Goal: Task Accomplishment & Management: Use online tool/utility

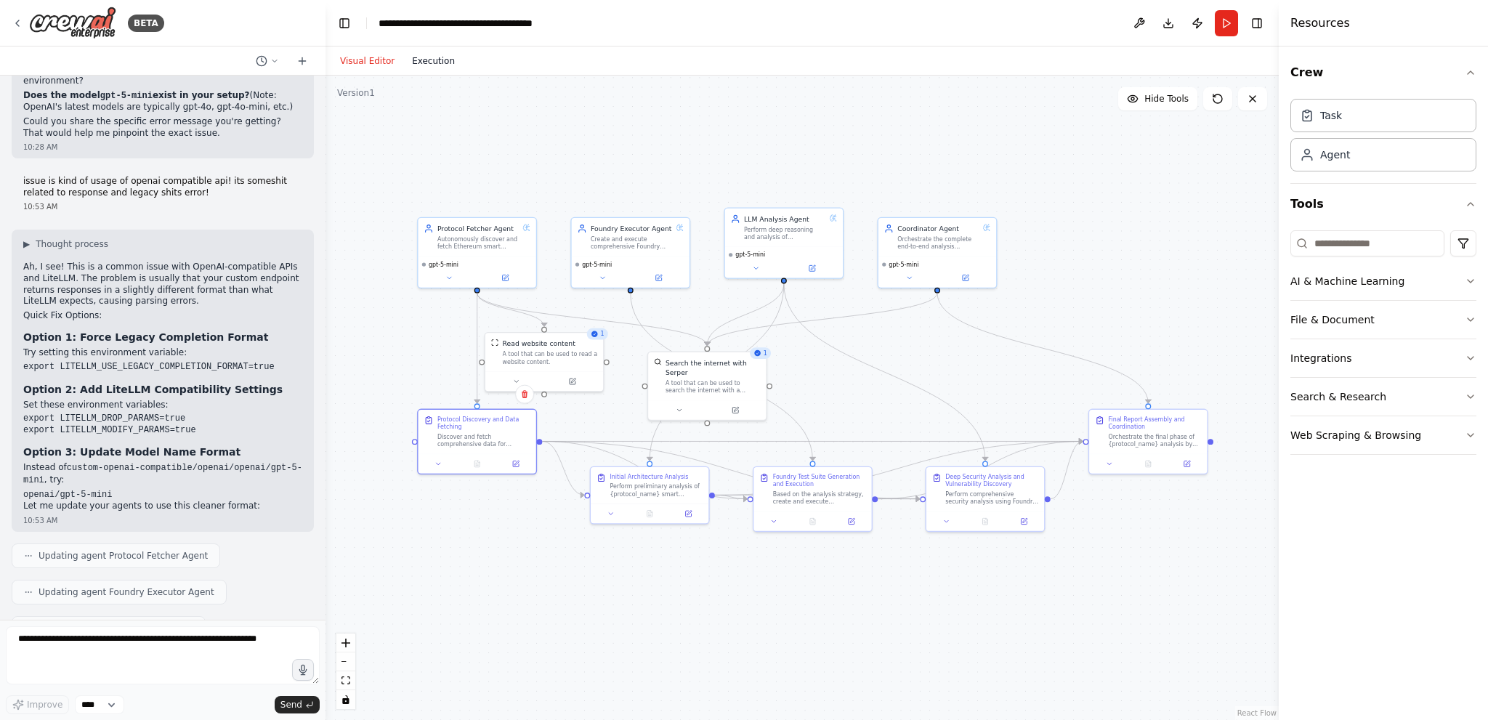
click at [413, 60] on button "Execution" at bounding box center [433, 60] width 60 height 17
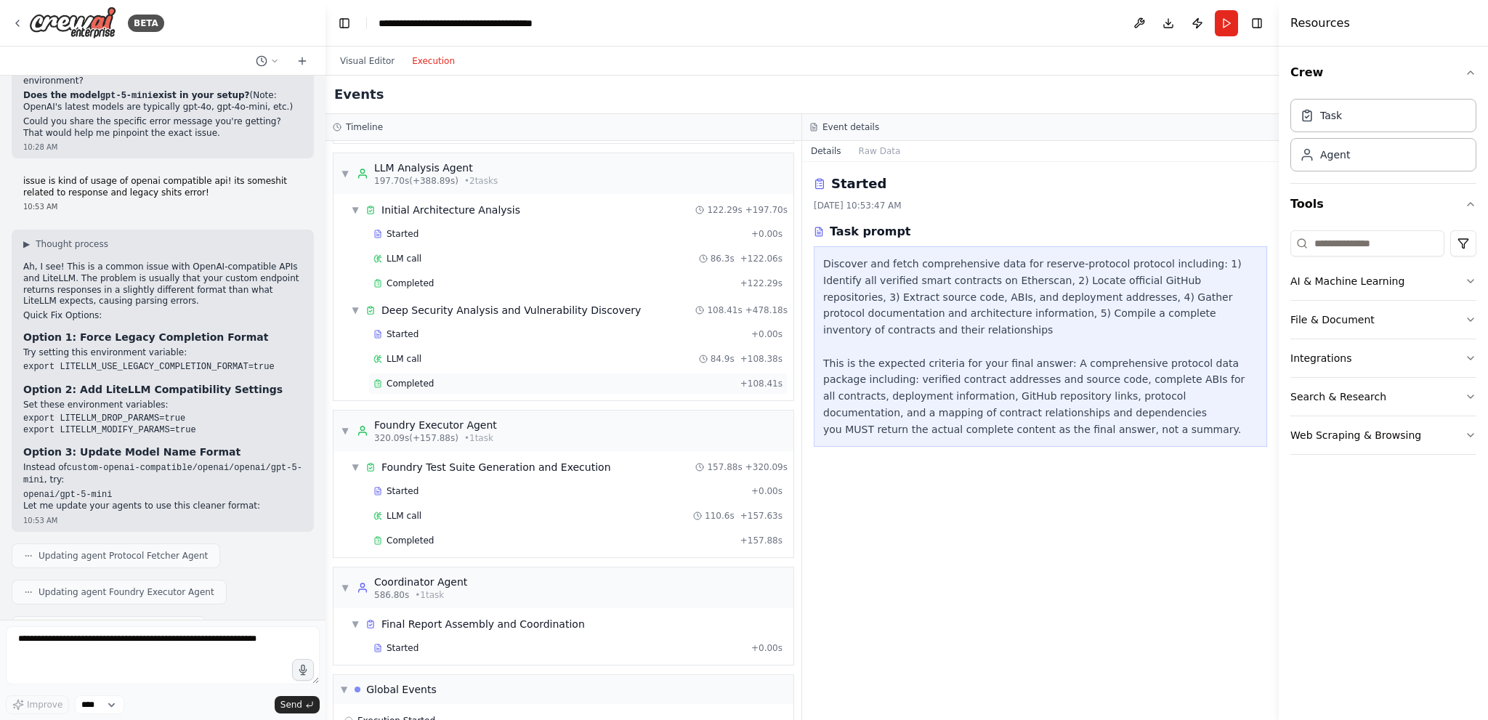
scroll to position [400, 0]
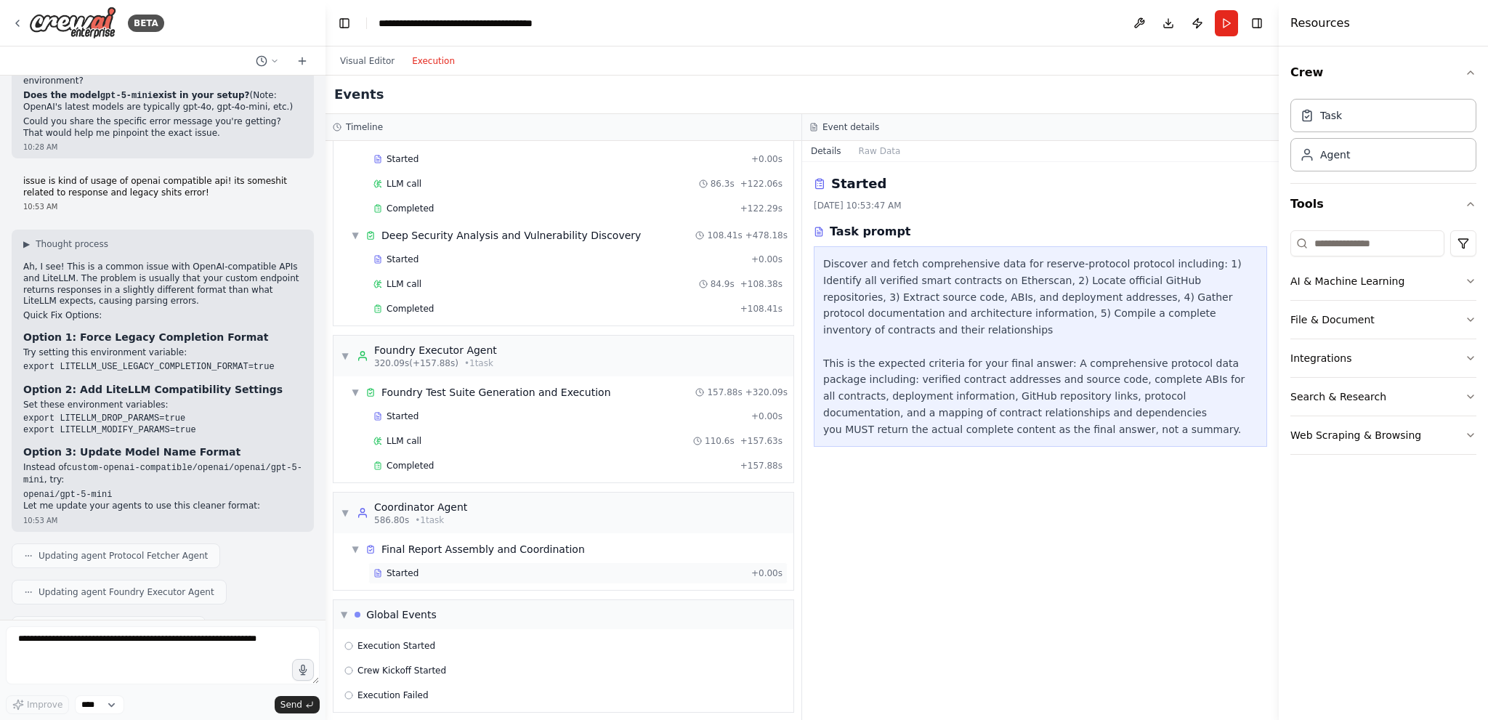
click at [409, 567] on span "Started" at bounding box center [403, 573] width 32 height 12
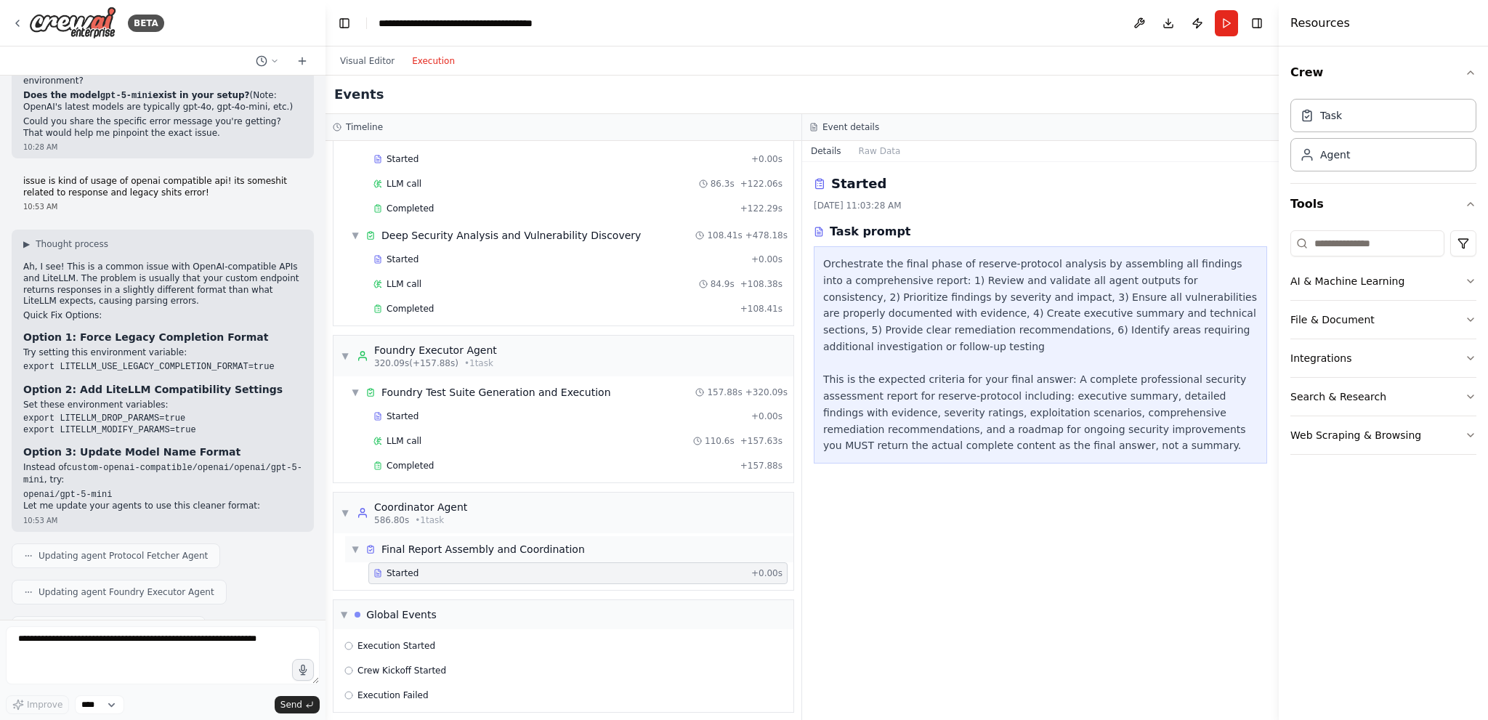
click at [496, 546] on div "Final Report Assembly and Coordination" at bounding box center [482, 549] width 203 height 15
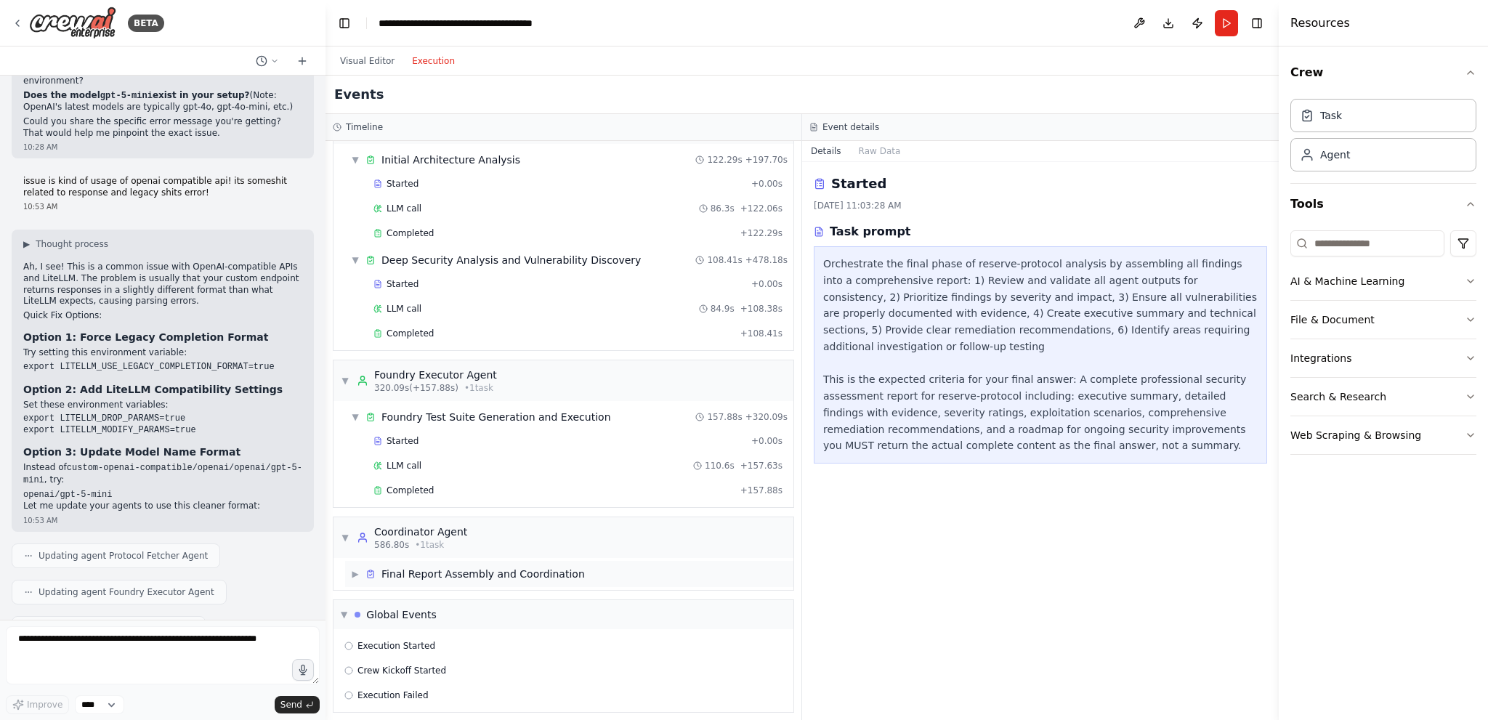
click at [478, 568] on div "Final Report Assembly and Coordination" at bounding box center [482, 574] width 203 height 15
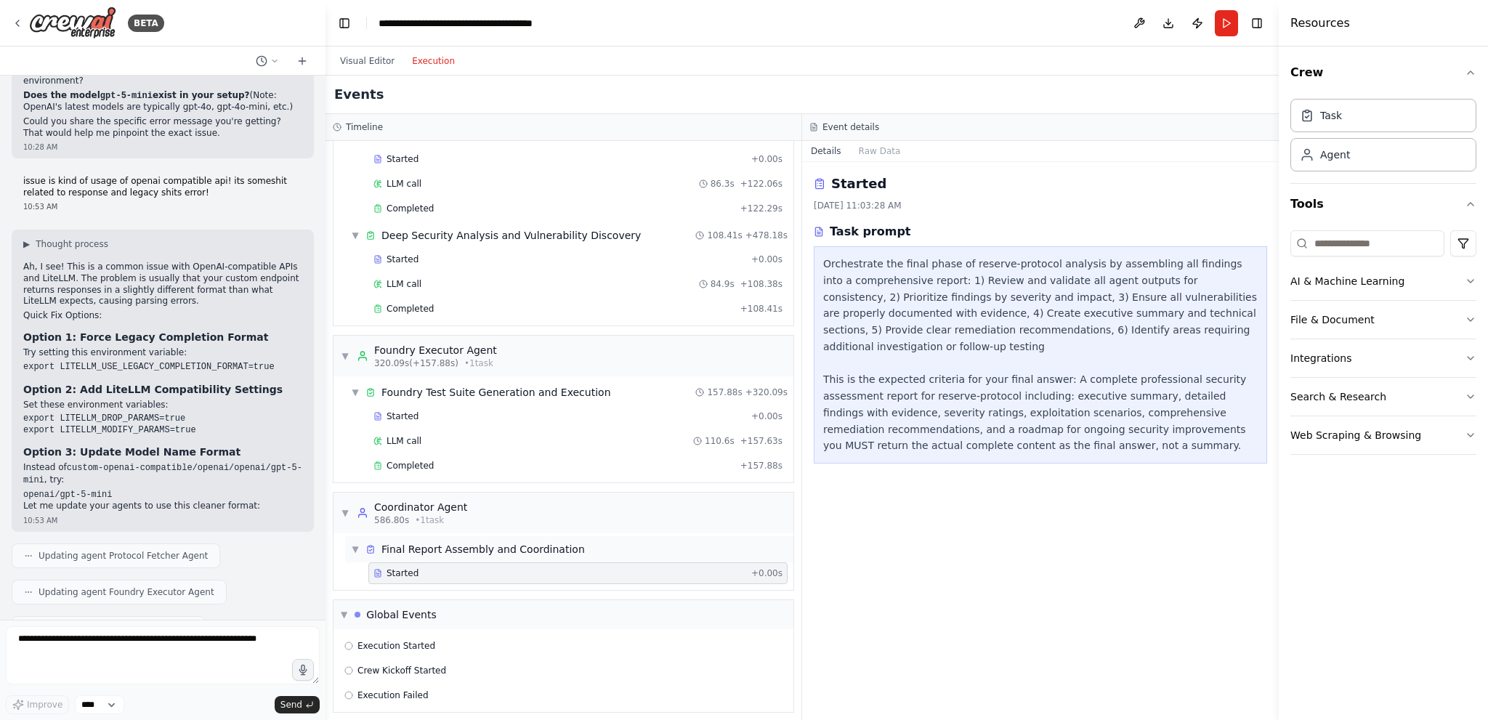
click at [498, 548] on div "Final Report Assembly and Coordination" at bounding box center [482, 549] width 203 height 15
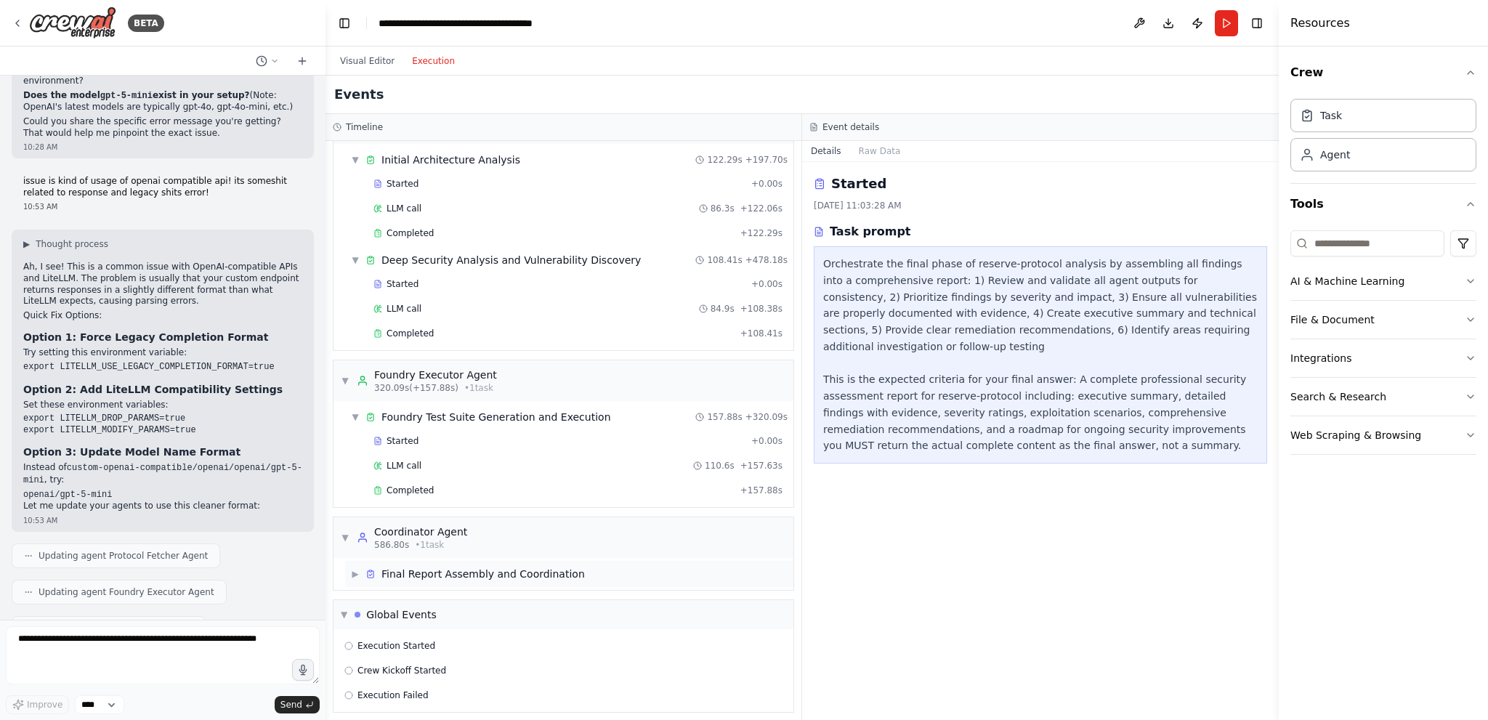
click at [492, 567] on div "Final Report Assembly and Coordination" at bounding box center [482, 574] width 203 height 15
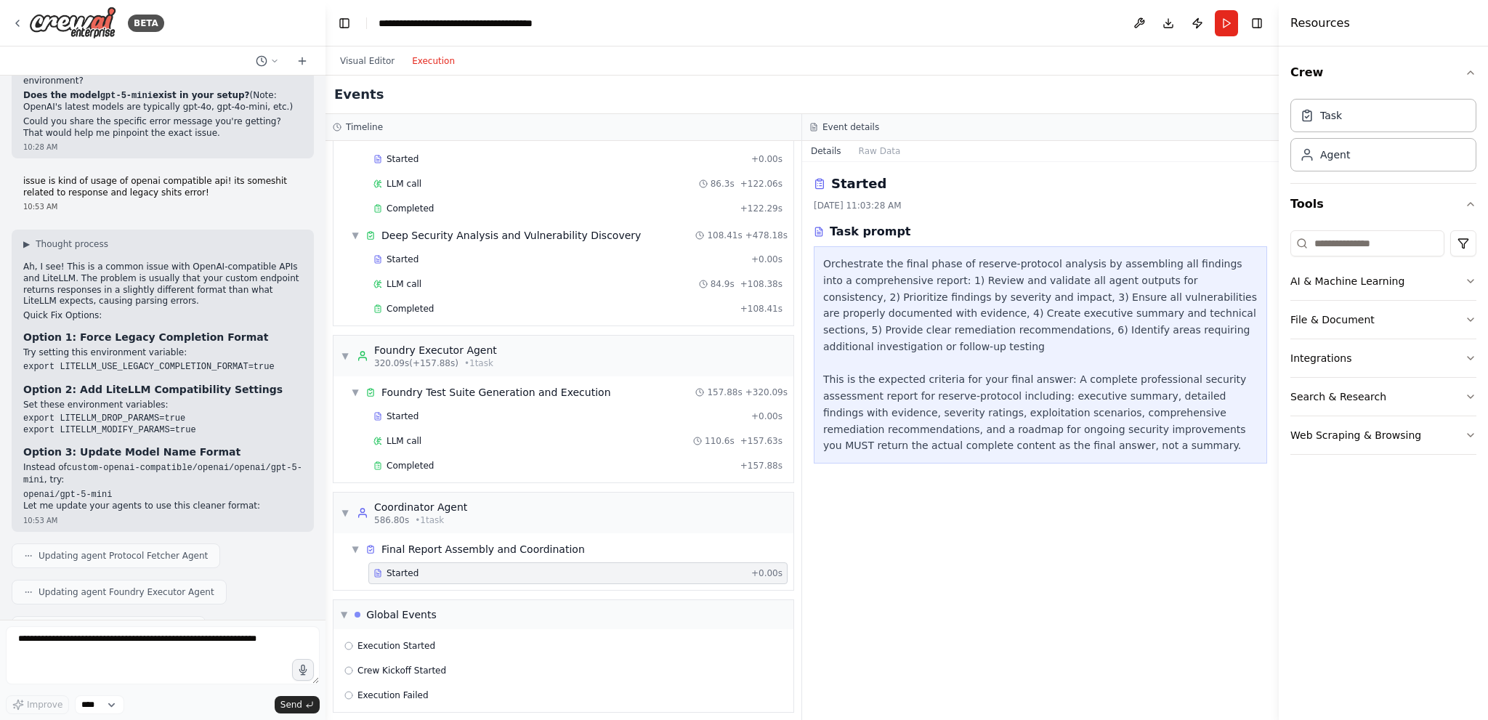
click at [445, 567] on div "Started" at bounding box center [559, 573] width 372 height 12
click at [543, 460] on div "Completed" at bounding box center [553, 466] width 361 height 12
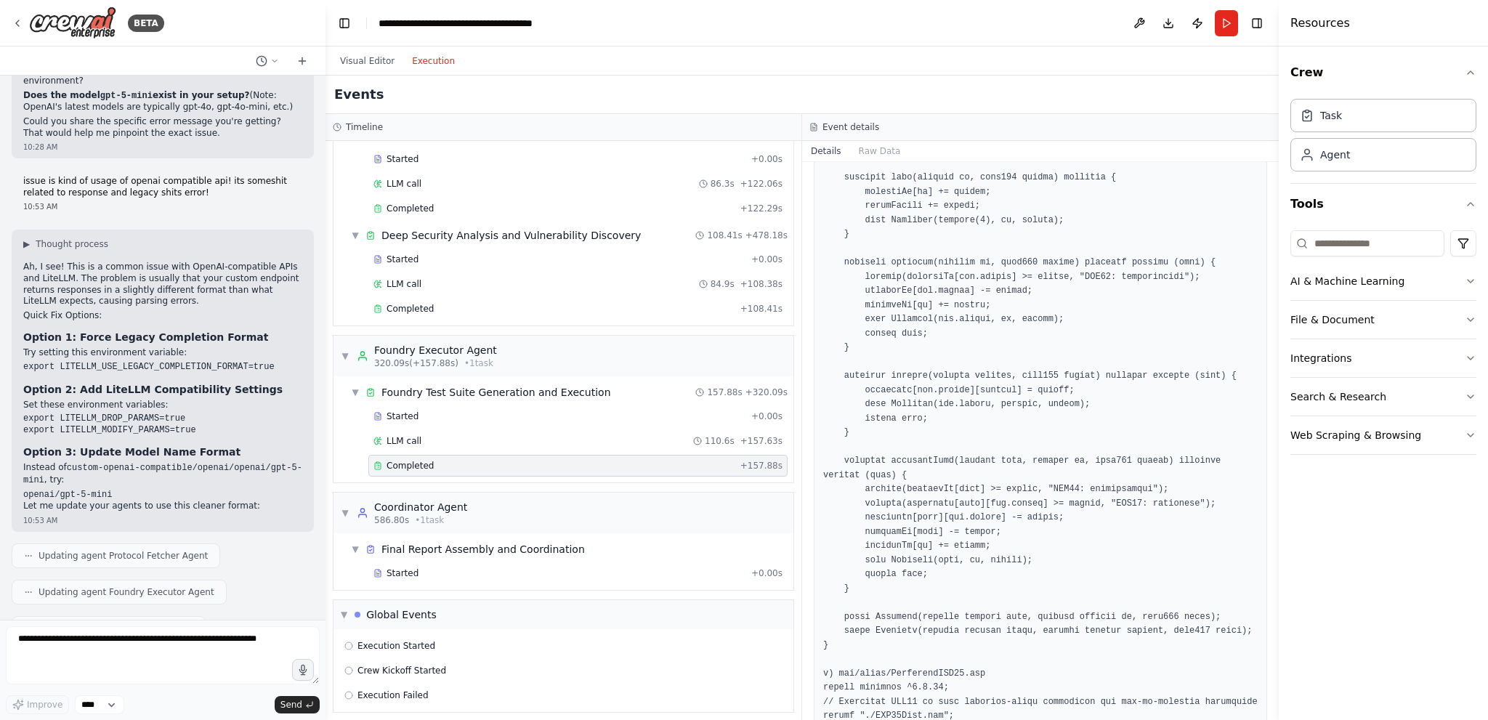
scroll to position [1962, 0]
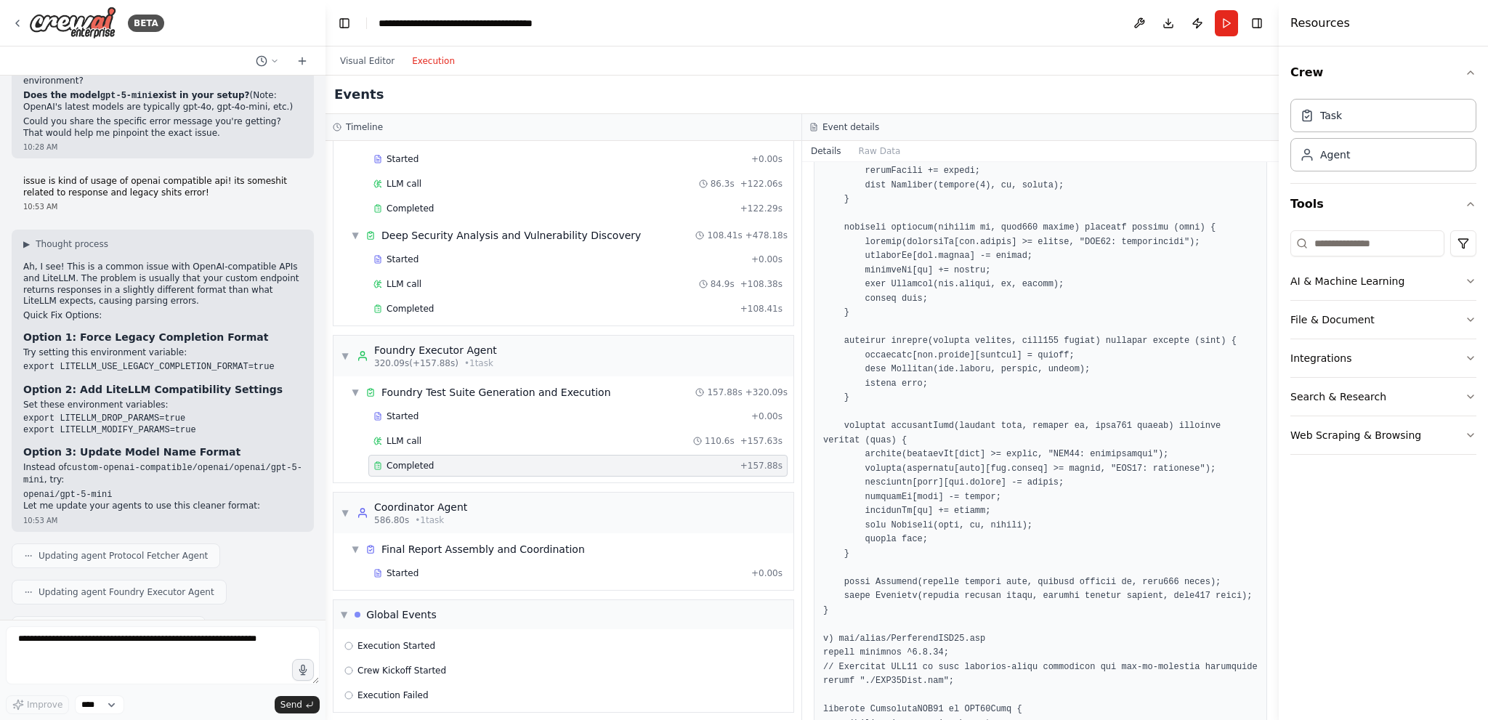
drag, startPoint x: 1273, startPoint y: 272, endPoint x: 1264, endPoint y: 323, distance: 50.9
click at [1268, 345] on div "BETA Title: LLM-Driven Ethereum Protocol Analysis Crew Objective: Autonomously …" at bounding box center [744, 360] width 1488 height 720
drag, startPoint x: 1274, startPoint y: 267, endPoint x: 1285, endPoint y: 429, distance: 162.4
click at [1274, 476] on button "Toggle Sidebar" at bounding box center [1279, 360] width 12 height 720
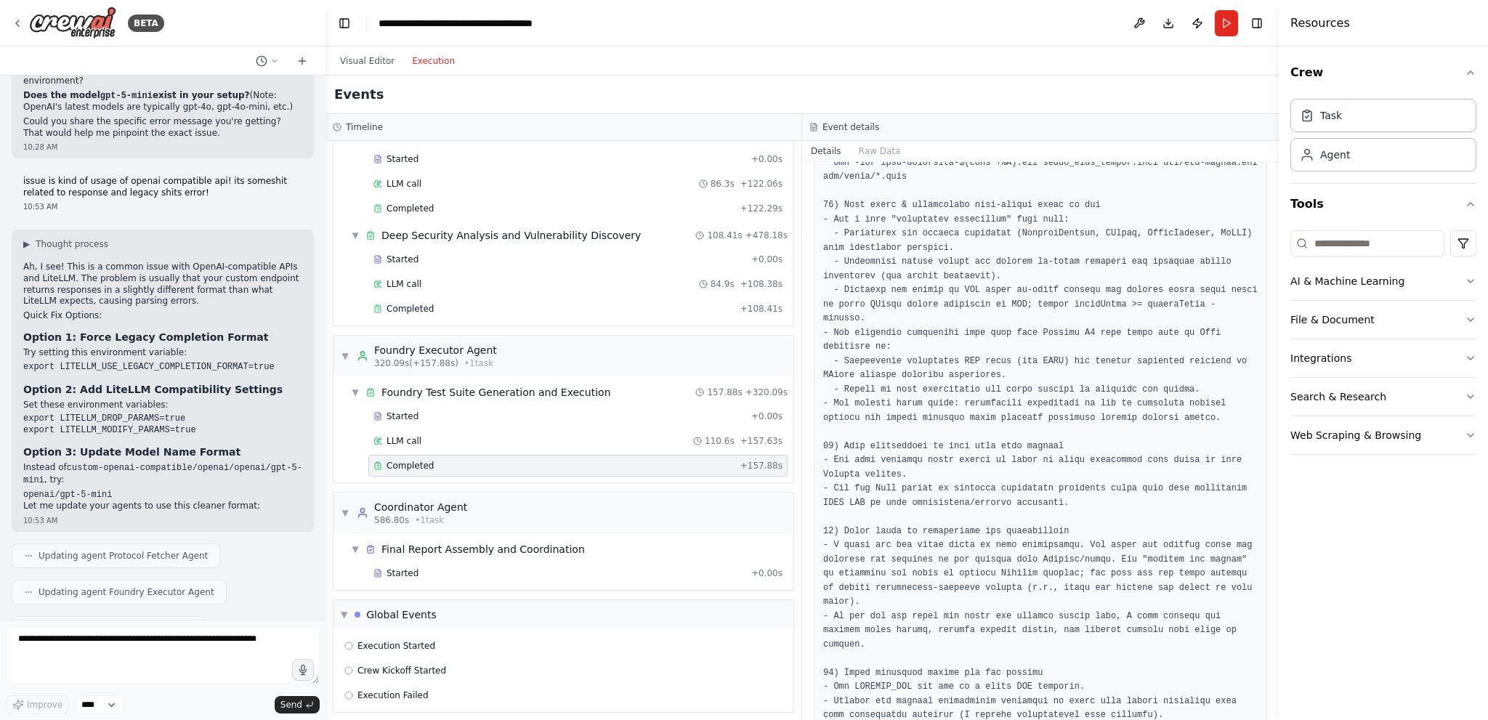
scroll to position [11922, 0]
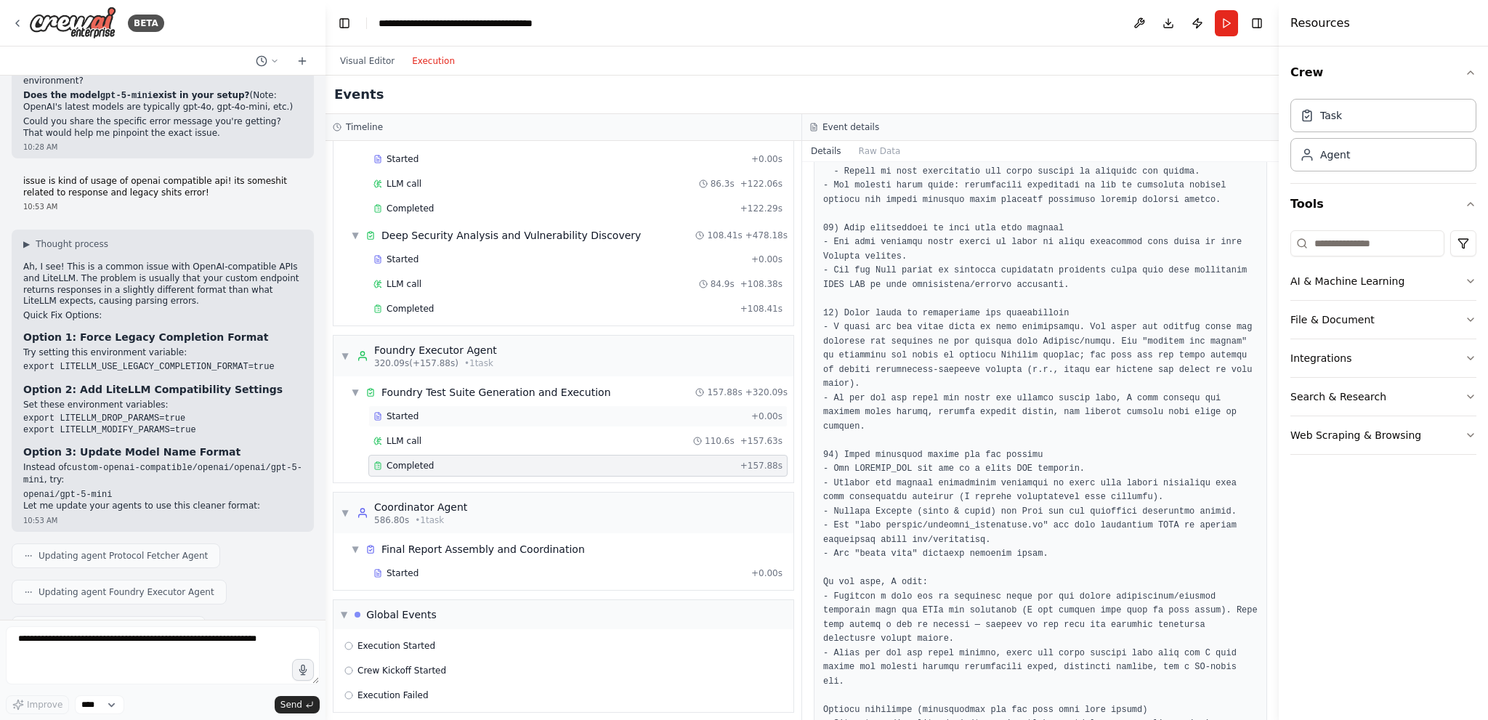
click at [556, 412] on div "Started" at bounding box center [559, 417] width 372 height 12
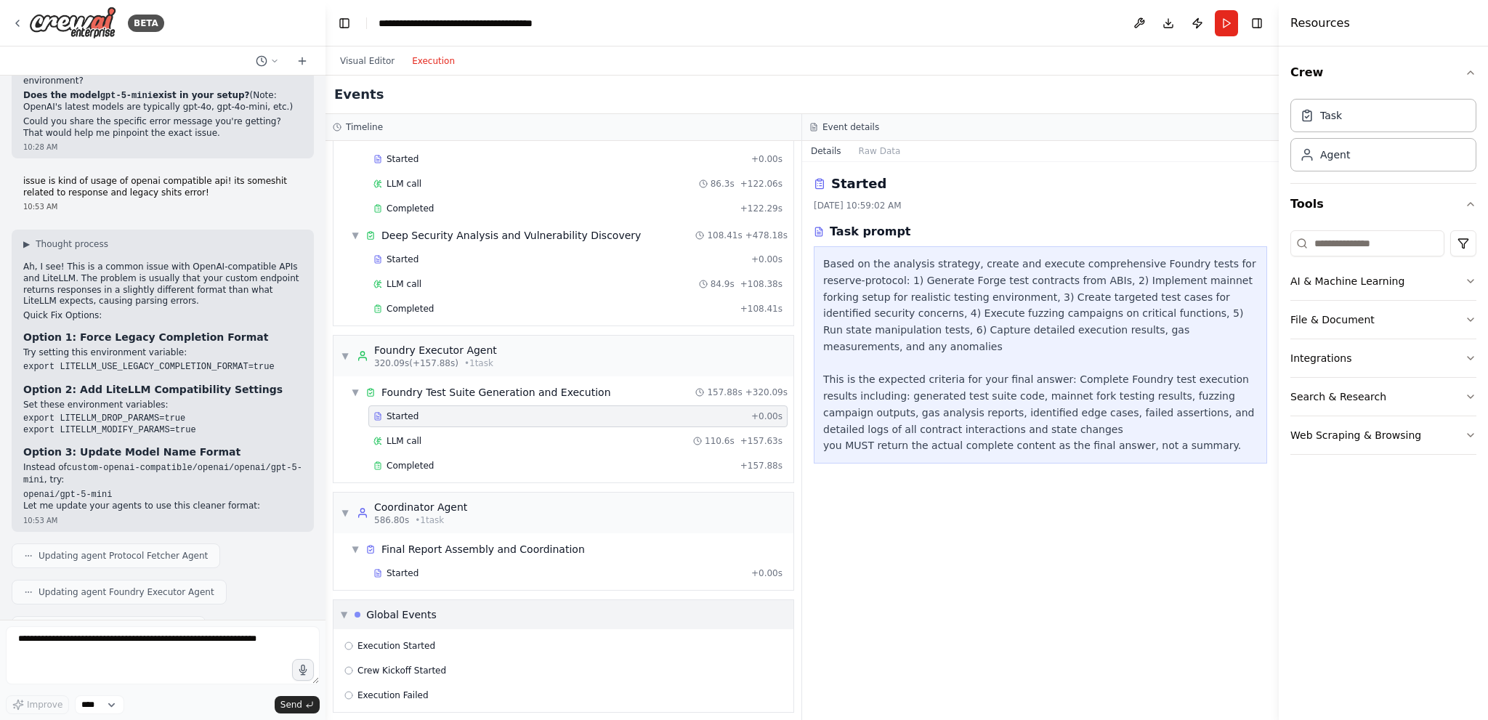
click at [376, 607] on div "Global Events" at bounding box center [401, 614] width 70 height 15
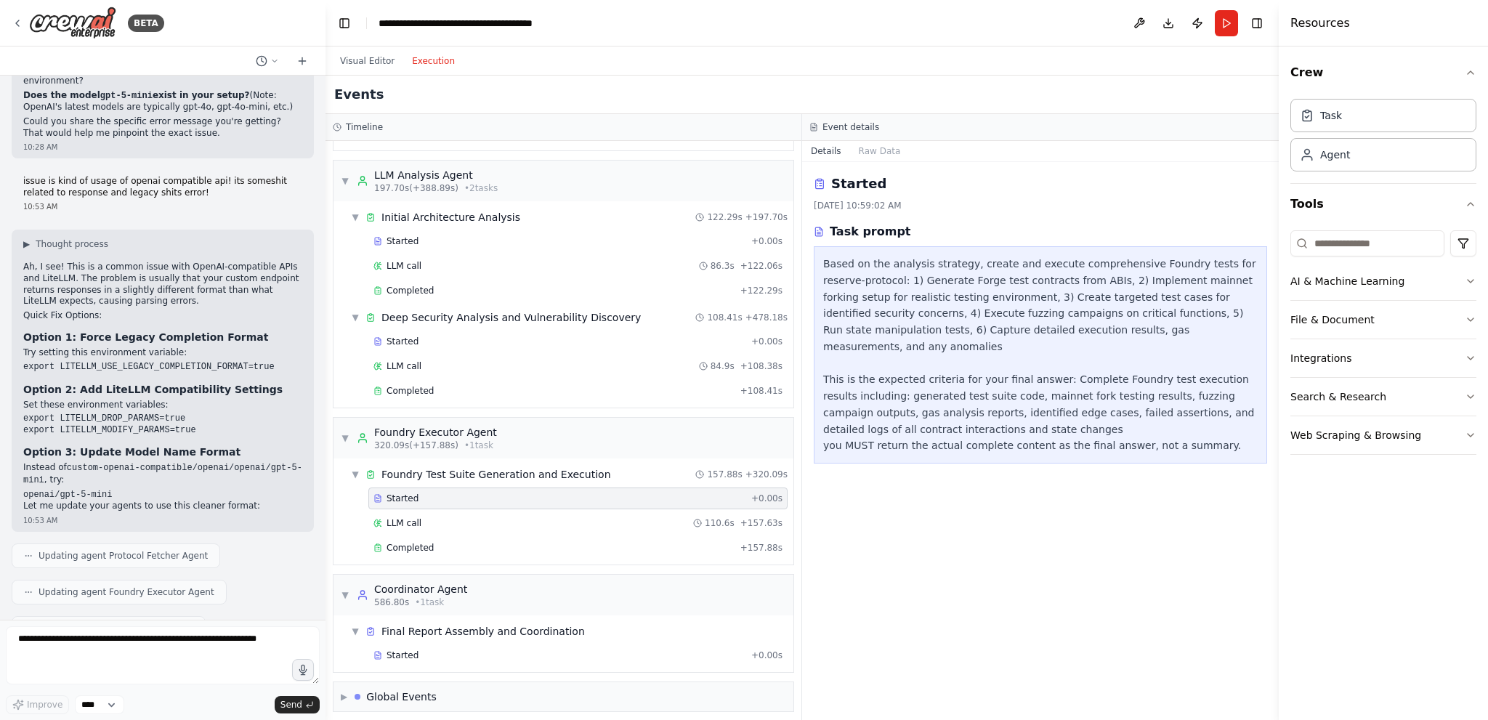
click at [378, 615] on div "▼ Final Report Assembly and Coordination Started + 0.00s" at bounding box center [564, 643] width 460 height 57
click at [384, 627] on div "Final Report Assembly and Coordination" at bounding box center [482, 631] width 203 height 15
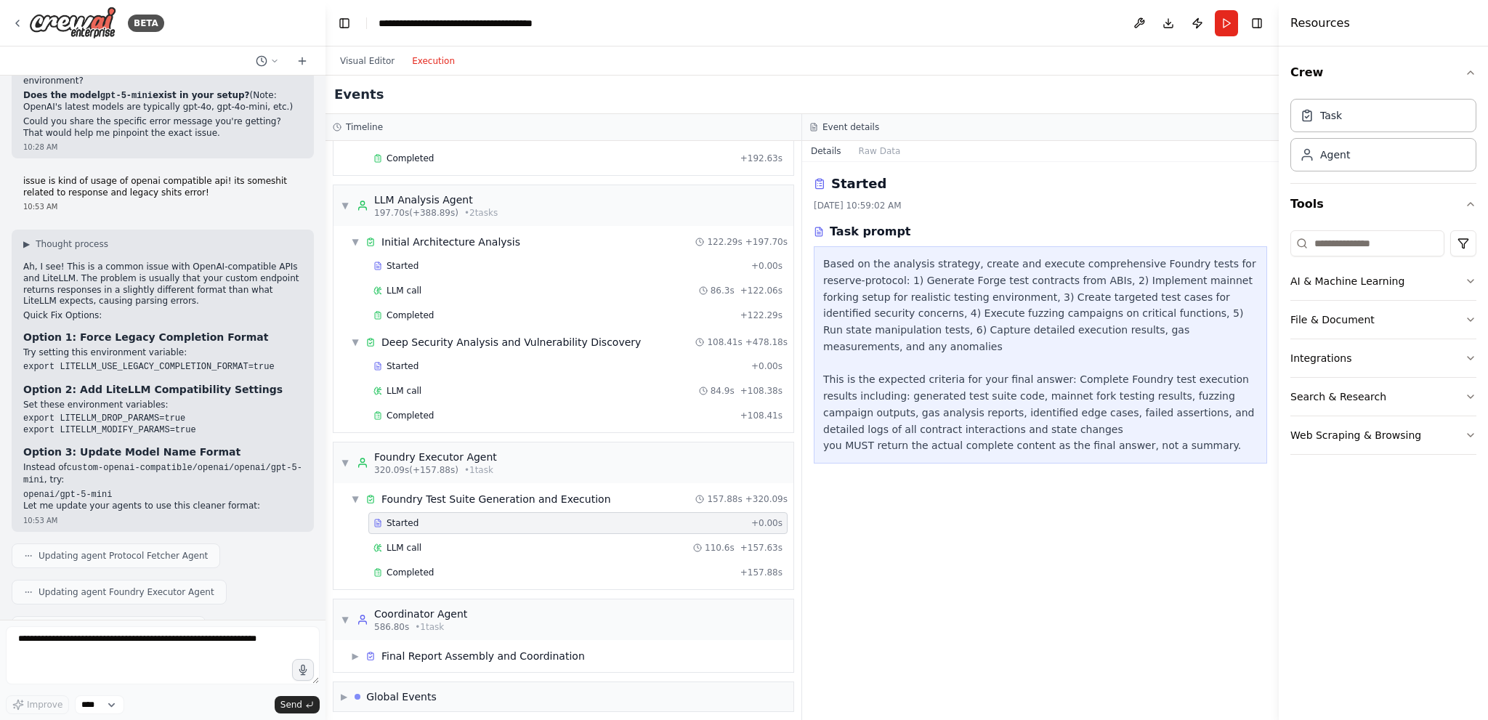
click at [424, 610] on div "Coordinator Agent" at bounding box center [420, 614] width 93 height 15
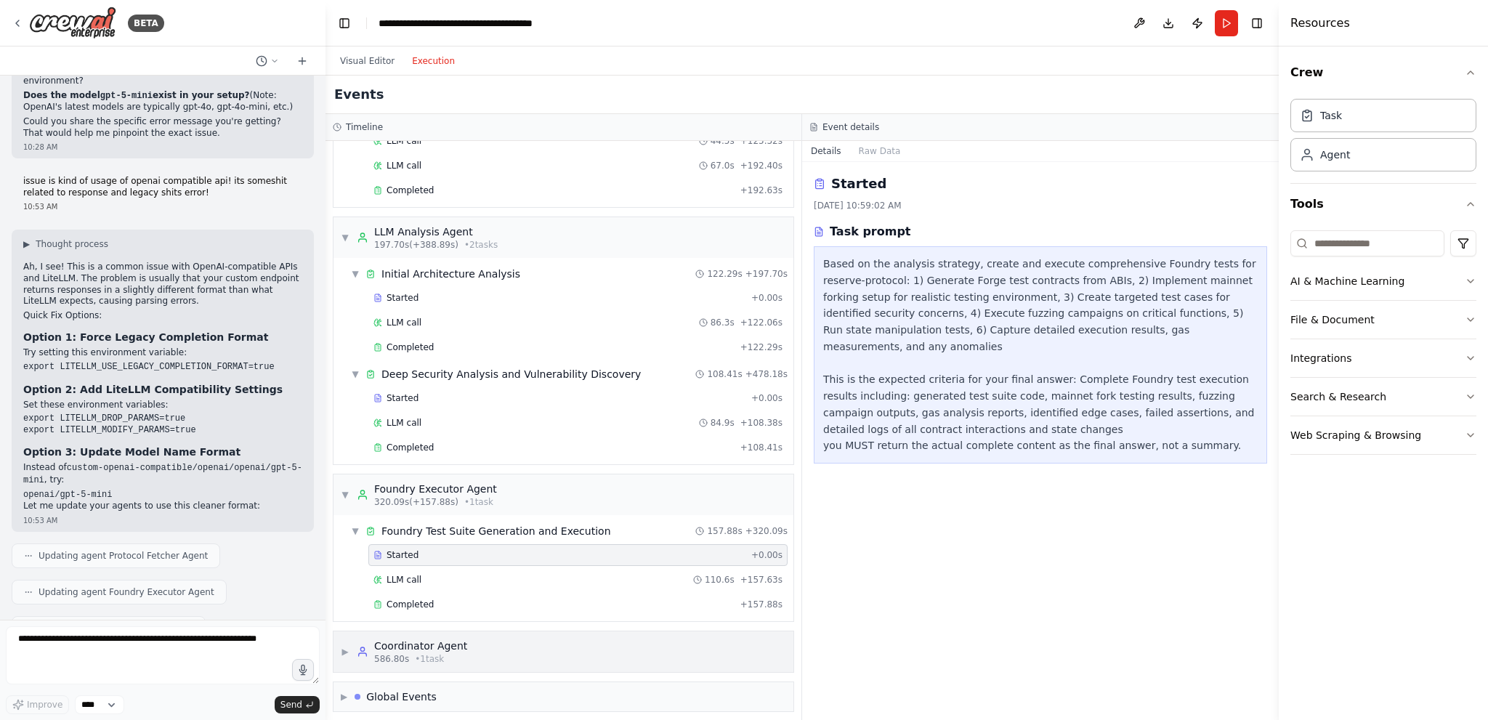
click at [453, 653] on div "586.80s • 1 task" at bounding box center [420, 659] width 93 height 12
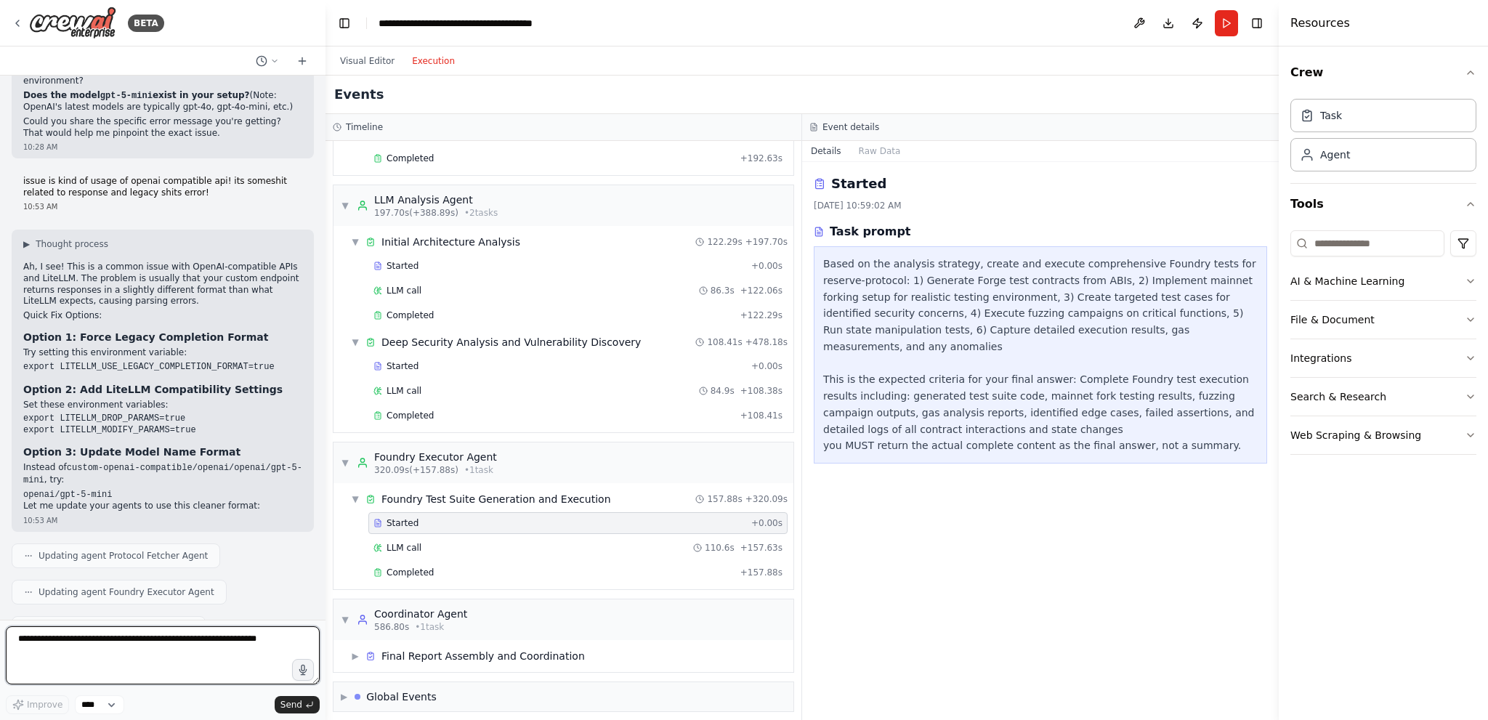
click at [62, 652] on textarea at bounding box center [163, 655] width 314 height 58
click at [1136, 23] on button at bounding box center [1139, 23] width 23 height 26
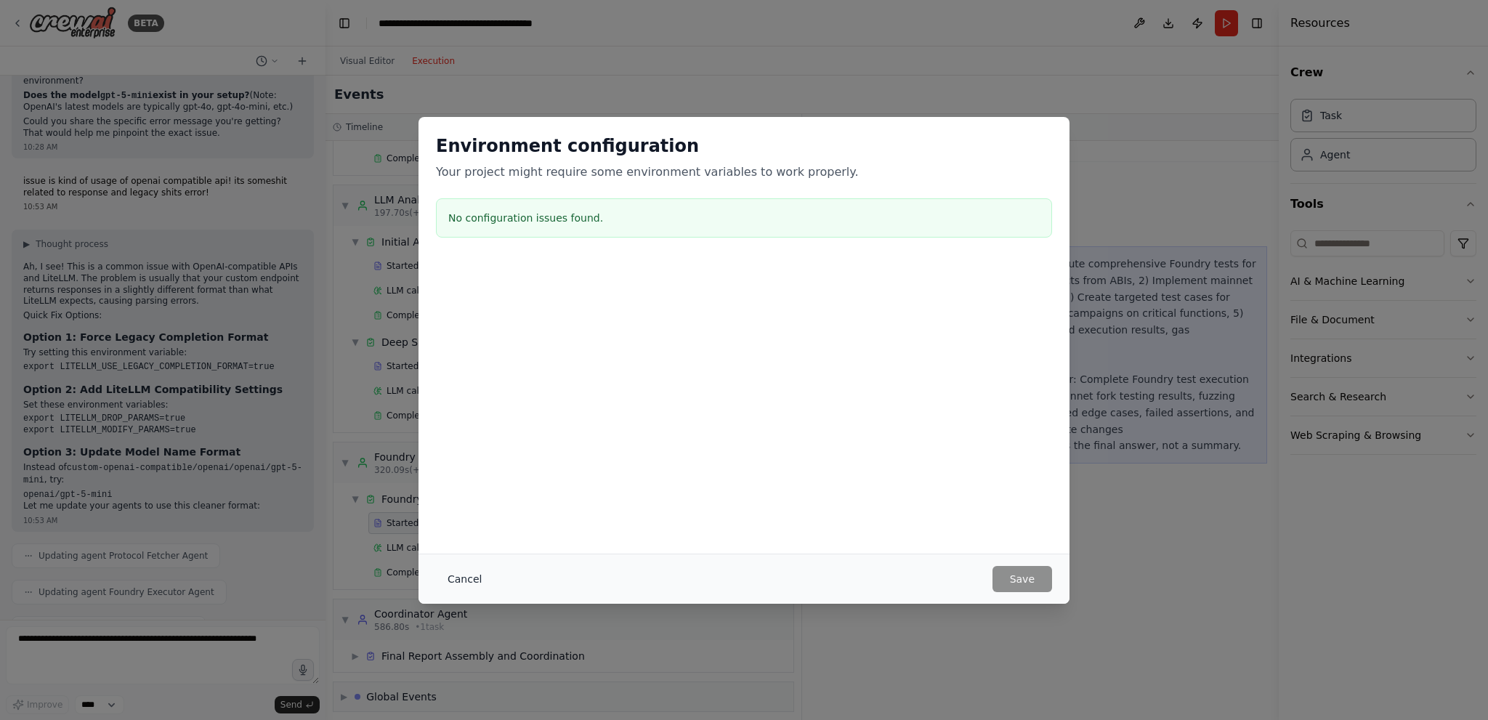
click at [456, 568] on button "Cancel" at bounding box center [464, 579] width 57 height 26
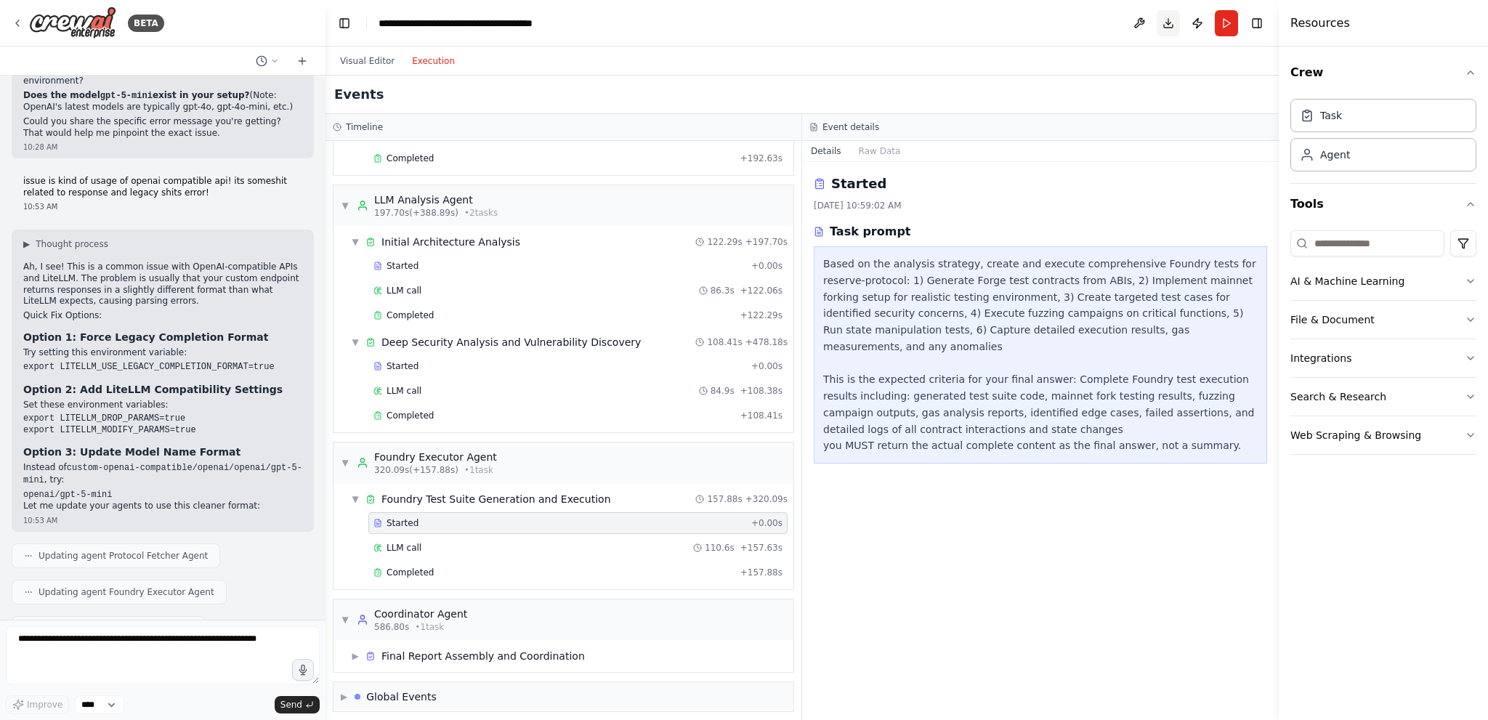
click at [1168, 27] on button "Download" at bounding box center [1168, 23] width 23 height 26
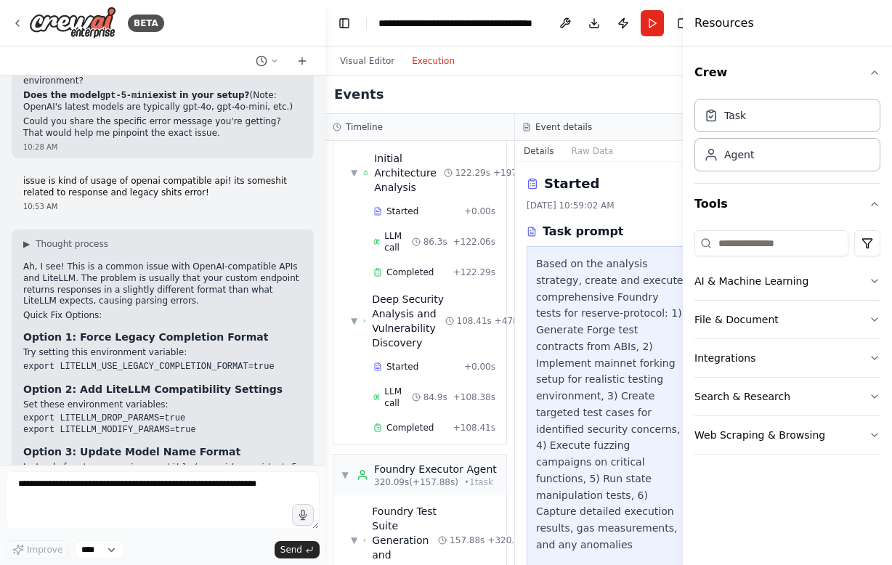
scroll to position [4225, 0]
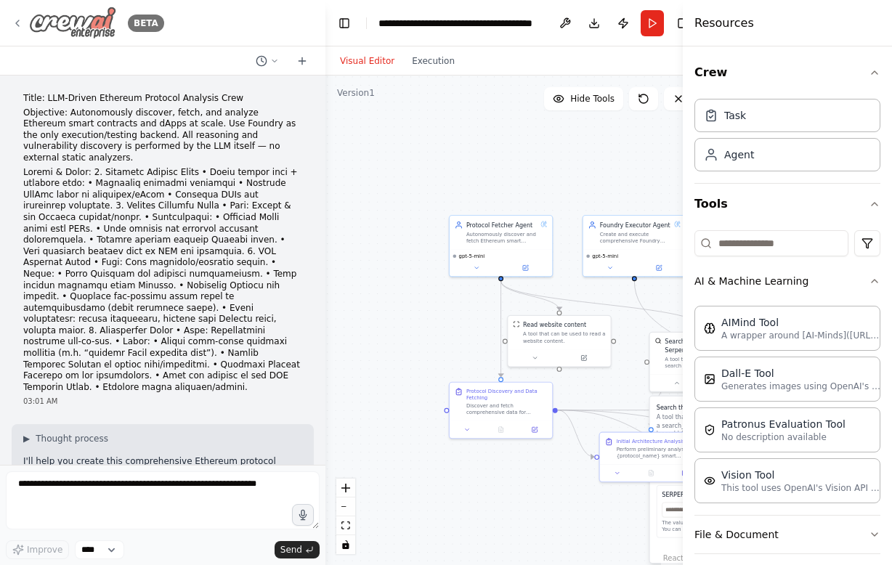
scroll to position [4225, 0]
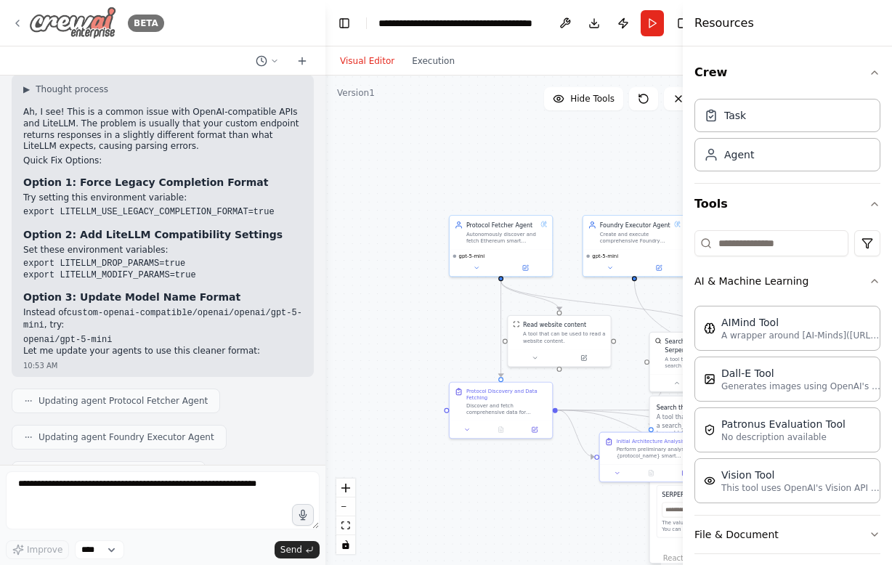
click at [21, 21] on icon at bounding box center [18, 23] width 12 height 12
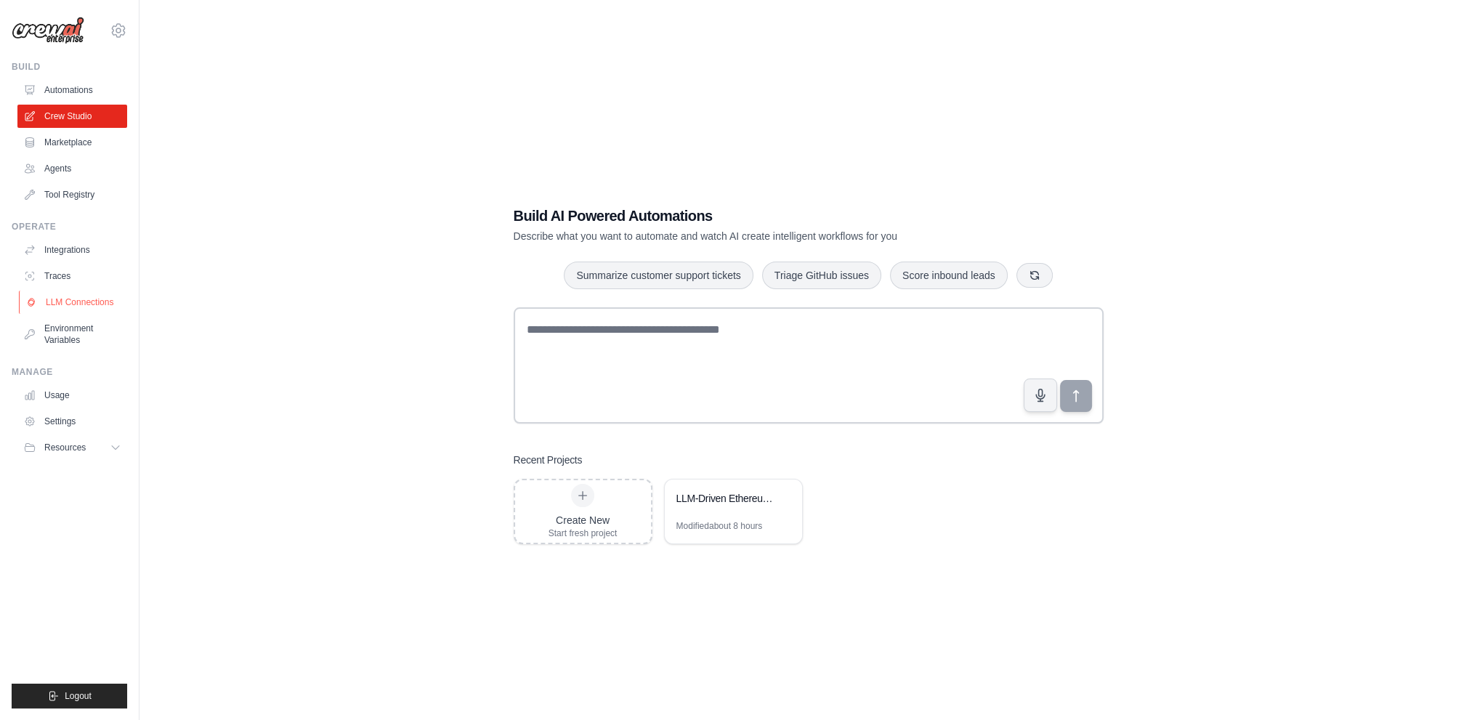
click at [85, 299] on link "LLM Connections" at bounding box center [74, 302] width 110 height 23
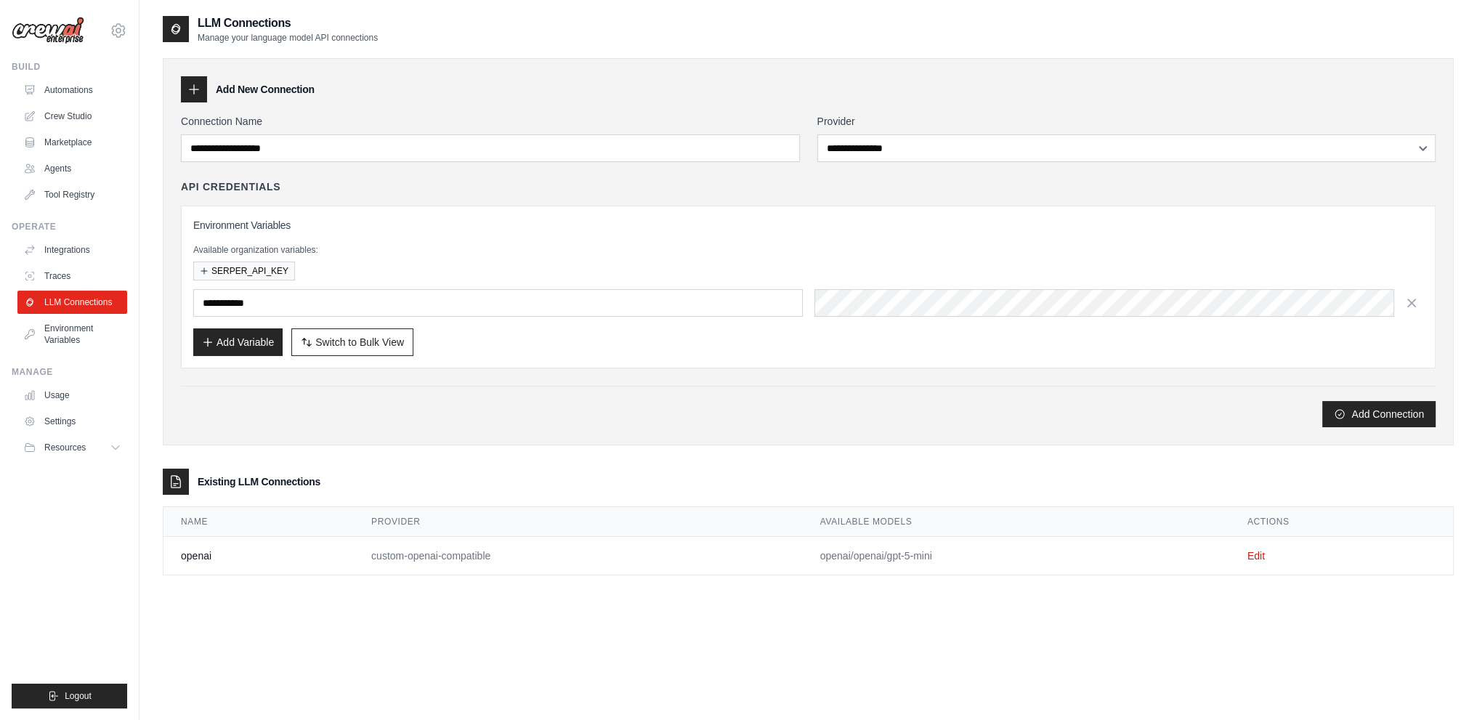
drag, startPoint x: 1264, startPoint y: 549, endPoint x: 1226, endPoint y: 546, distance: 37.9
click at [1264, 550] on link "Edit" at bounding box center [1256, 556] width 17 height 12
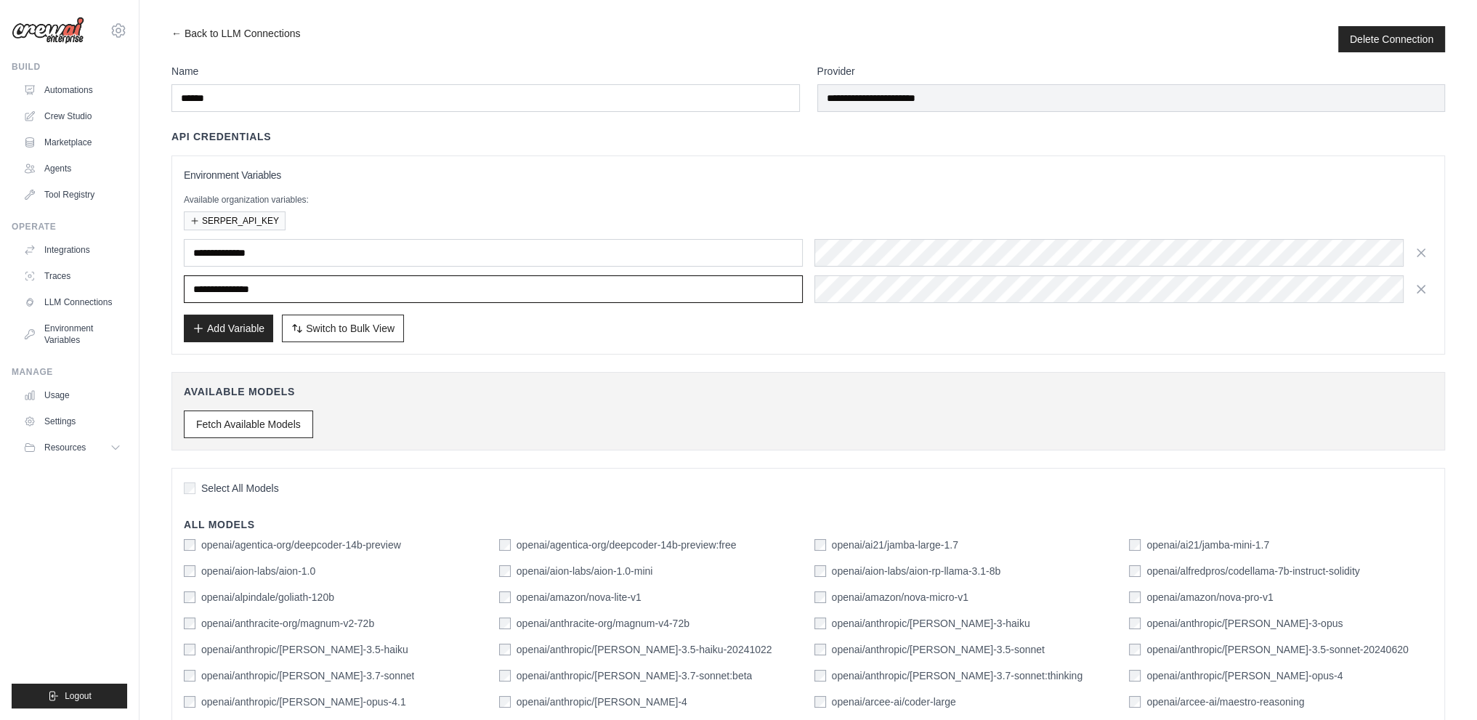
drag, startPoint x: 289, startPoint y: 293, endPoint x: 176, endPoint y: 287, distance: 113.5
click at [176, 287] on div "**********" at bounding box center [808, 254] width 1274 height 199
